Goal: Task Accomplishment & Management: Manage account settings

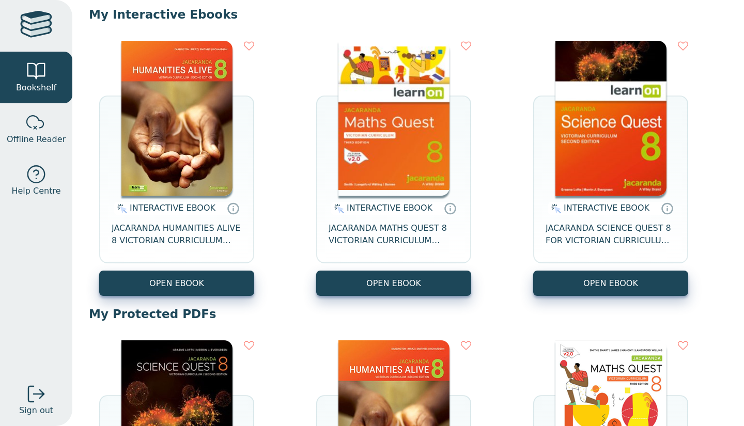
scroll to position [94, 0]
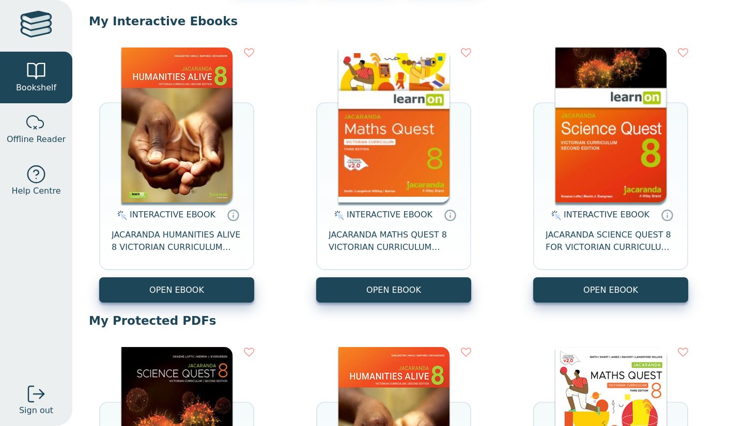
click at [20, 25] on link at bounding box center [36, 26] width 72 height 52
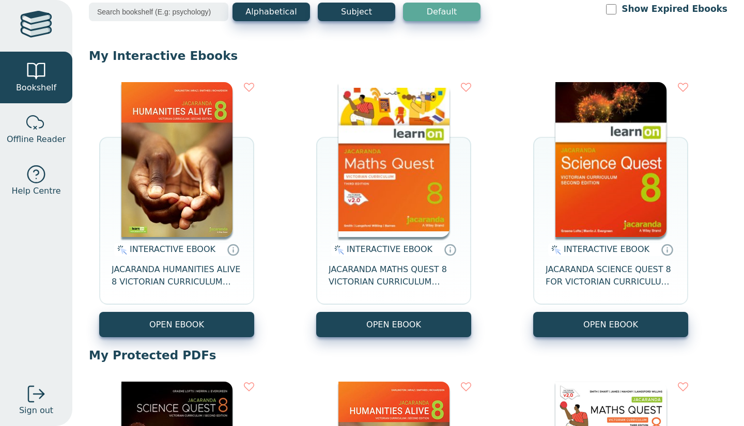
scroll to position [56, 0]
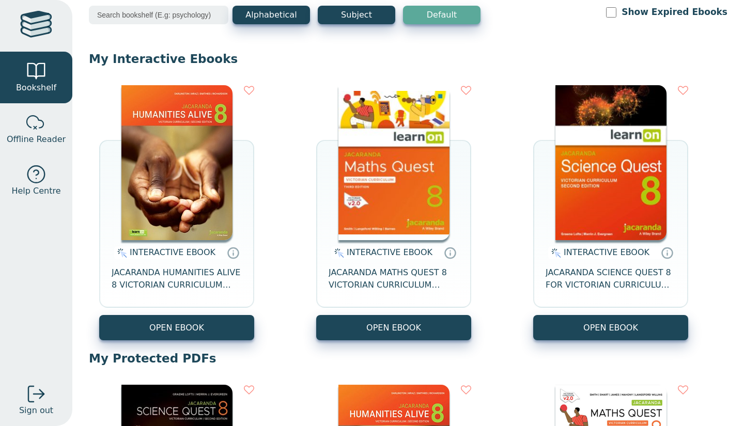
click at [243, 13] on button "Alphabetical" at bounding box center [270, 15] width 77 height 19
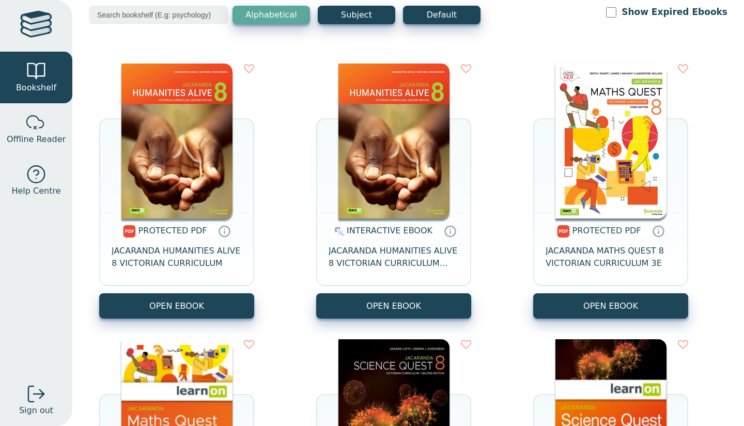
click at [330, 18] on button "Subject" at bounding box center [356, 15] width 77 height 19
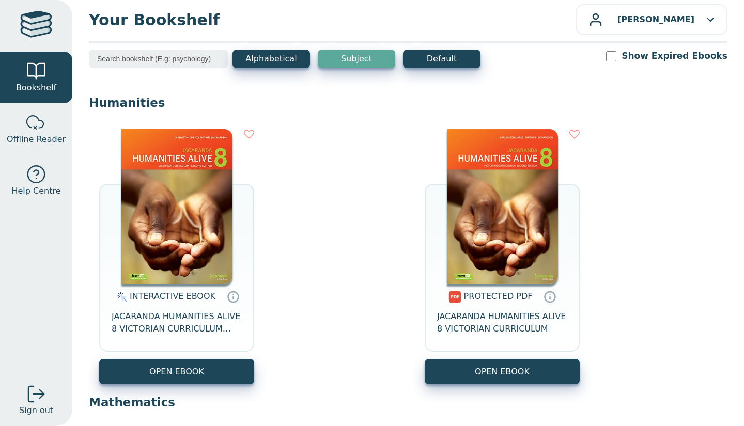
scroll to position [0, 0]
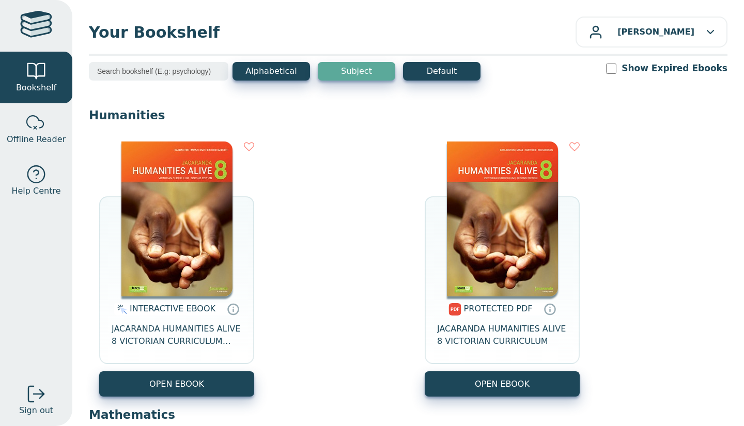
click at [251, 67] on button "Alphabetical" at bounding box center [270, 71] width 77 height 19
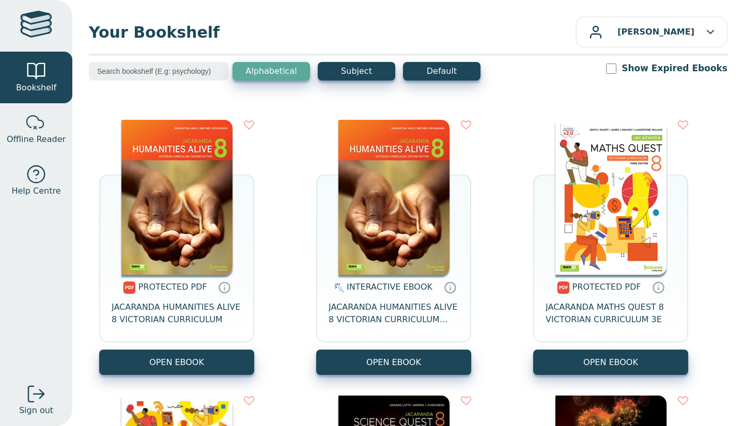
click at [447, 73] on button "Default" at bounding box center [441, 71] width 77 height 19
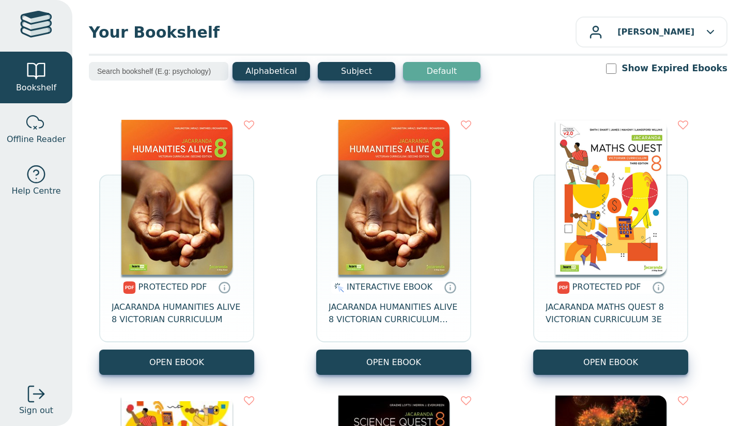
click at [657, 83] on div "Alphabetical Subject Default Show Expired Ebooks" at bounding box center [408, 78] width 638 height 32
click at [662, 73] on label "Show Expired Ebooks" at bounding box center [674, 68] width 106 height 13
click at [616, 73] on input "Show Expired Ebooks" at bounding box center [611, 69] width 10 height 10
checkbox input "true"
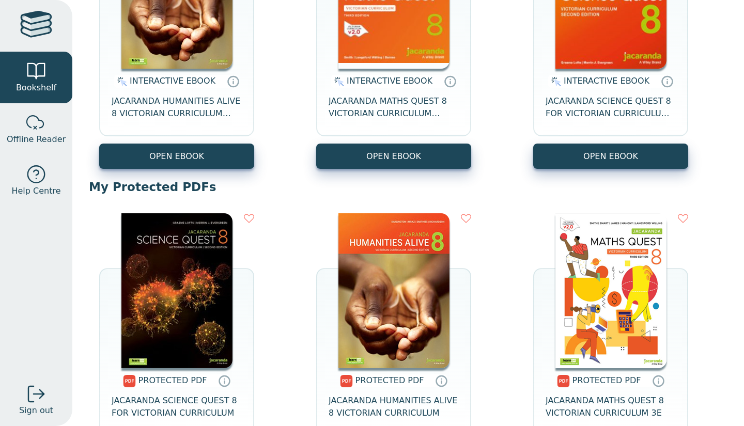
scroll to position [348, 0]
